Goal: Transaction & Acquisition: Download file/media

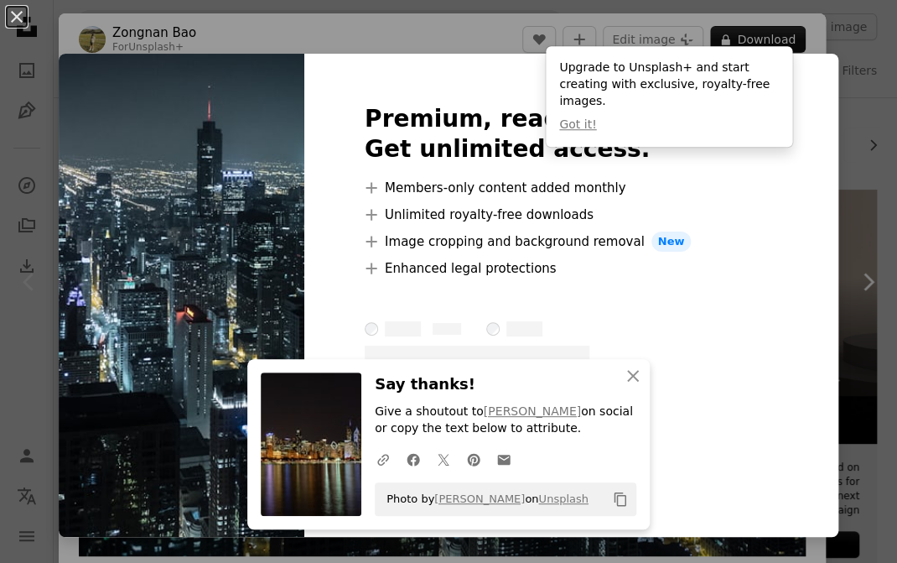
scroll to position [84, 0]
